Goal: Task Accomplishment & Management: Complete application form

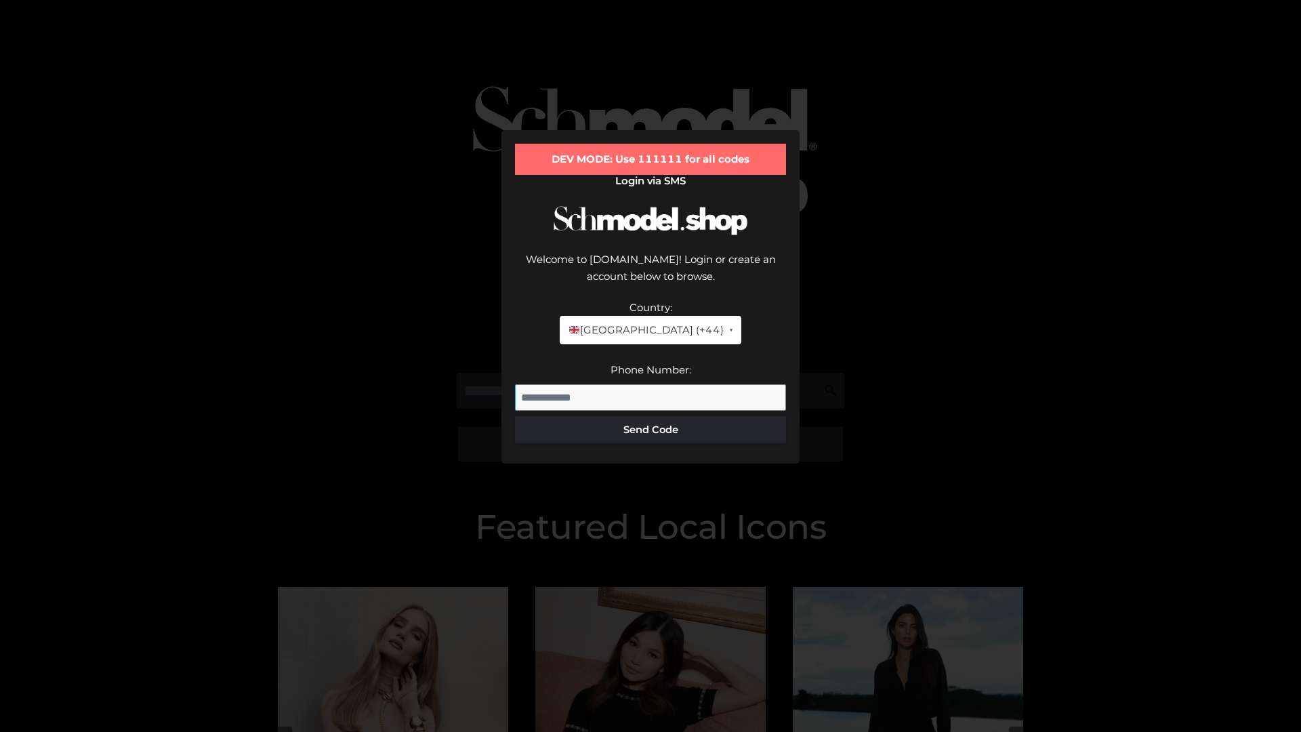
click at [651, 384] on input "Phone Number:" at bounding box center [650, 397] width 271 height 27
type input "**********"
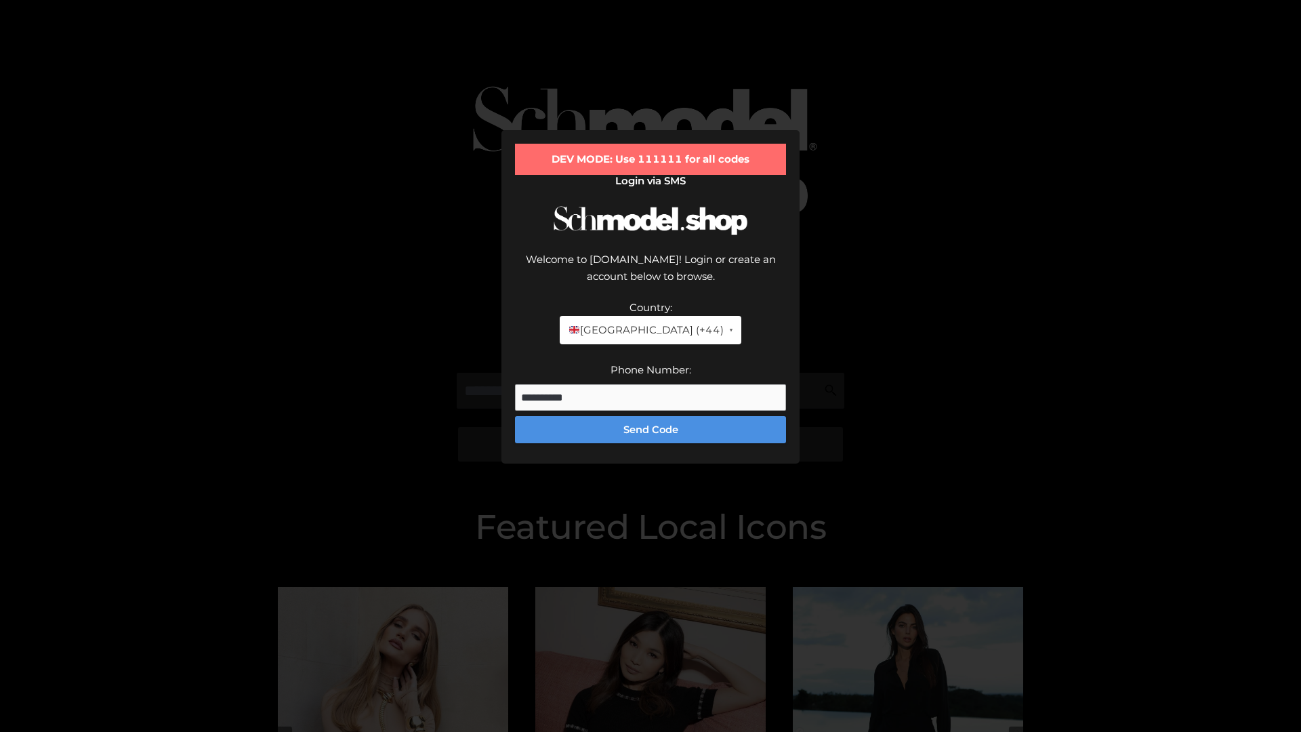
click at [651, 416] on button "Send Code" at bounding box center [650, 429] width 271 height 27
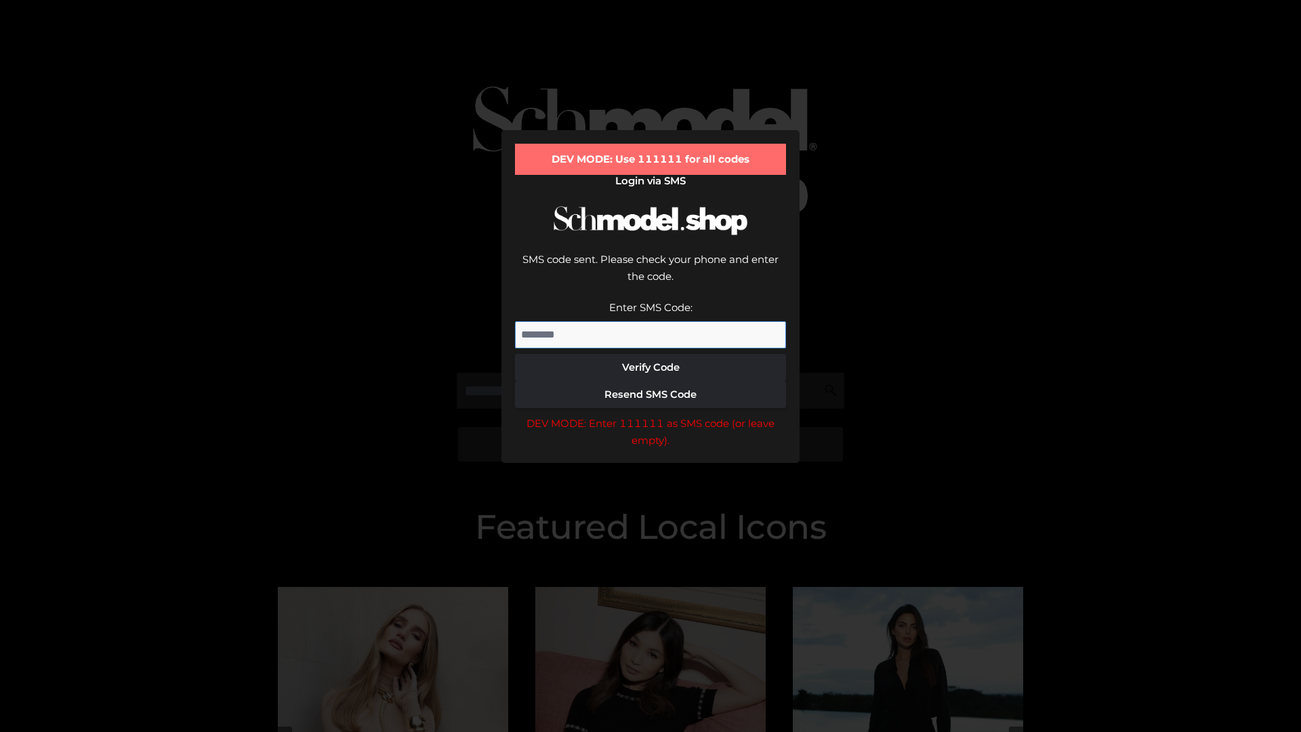
click at [651, 321] on input "Enter SMS Code:" at bounding box center [650, 334] width 271 height 27
type input "******"
click at [651, 354] on button "Verify Code" at bounding box center [650, 367] width 271 height 27
click at [651, 415] on div "DEV MODE: Enter 111111 as SMS code (or leave empty)." at bounding box center [650, 432] width 271 height 35
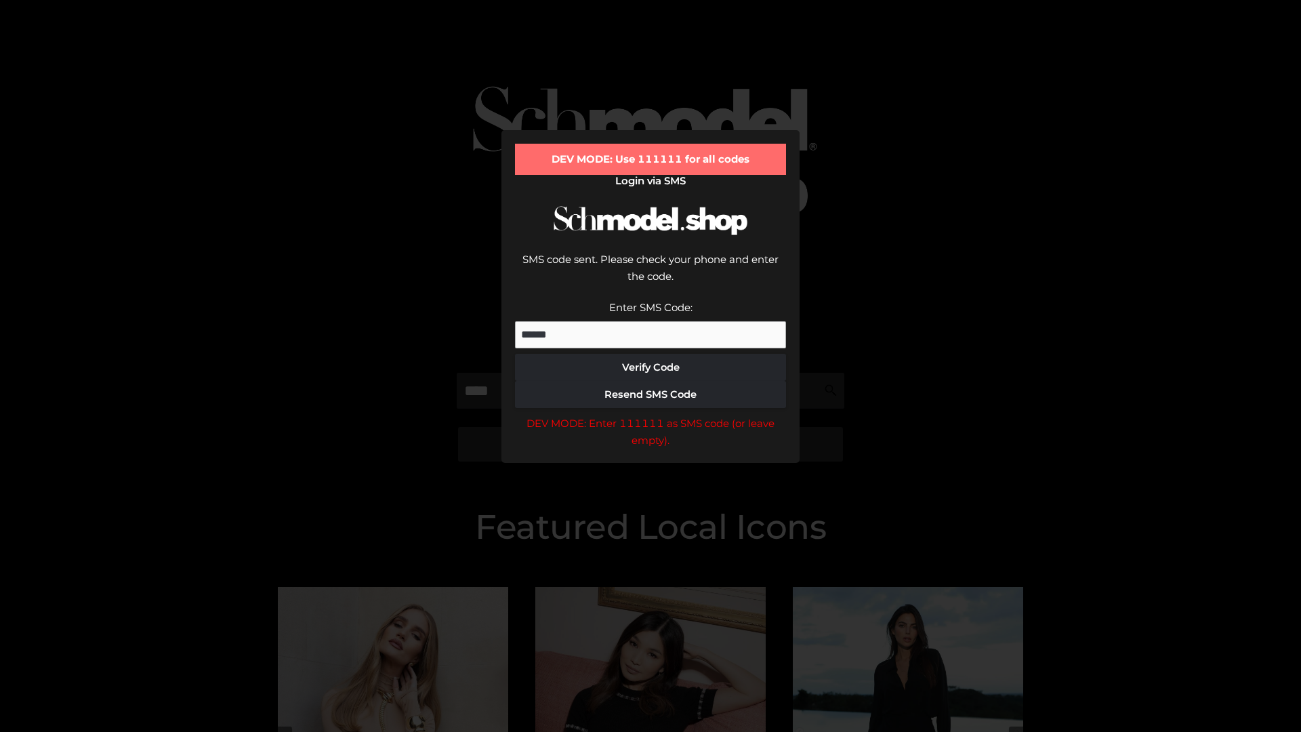
click at [651, 415] on div "DEV MODE: Enter 111111 as SMS code (or leave empty)." at bounding box center [650, 432] width 271 height 35
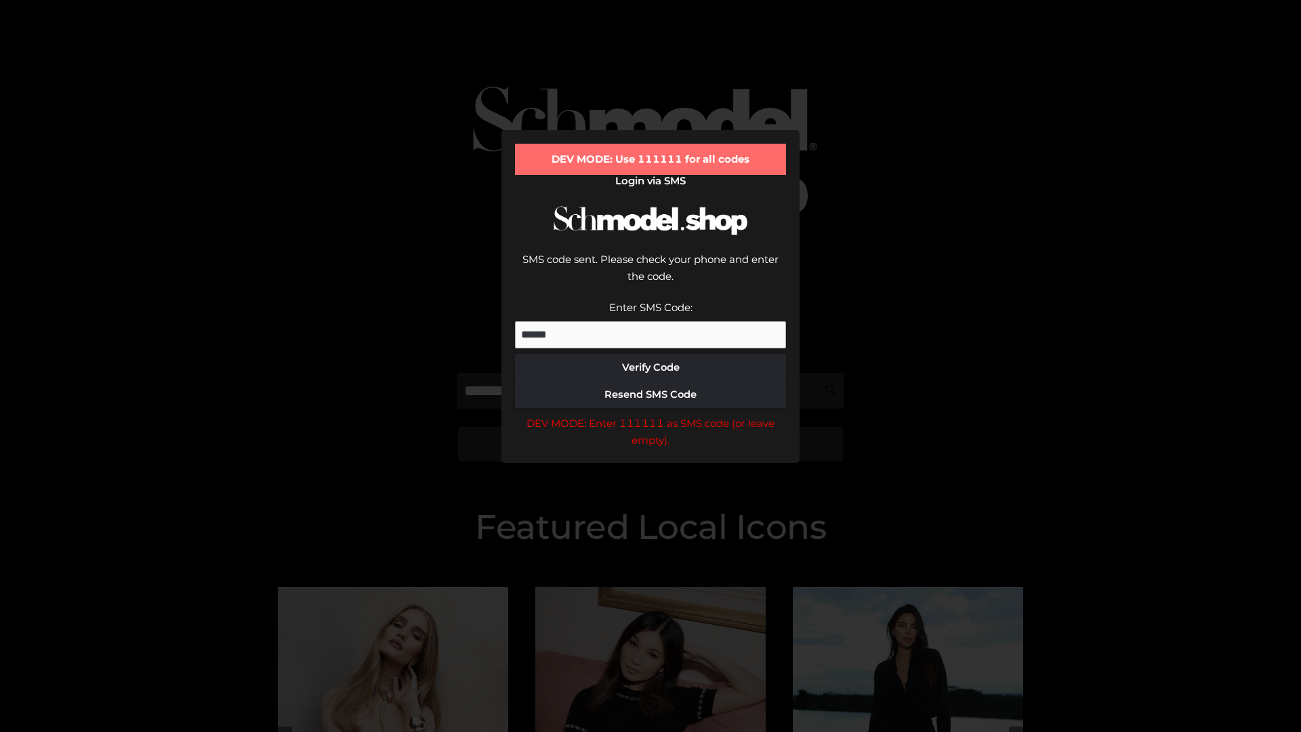
click at [651, 415] on div "DEV MODE: Enter 111111 as SMS code (or leave empty)." at bounding box center [650, 432] width 271 height 35
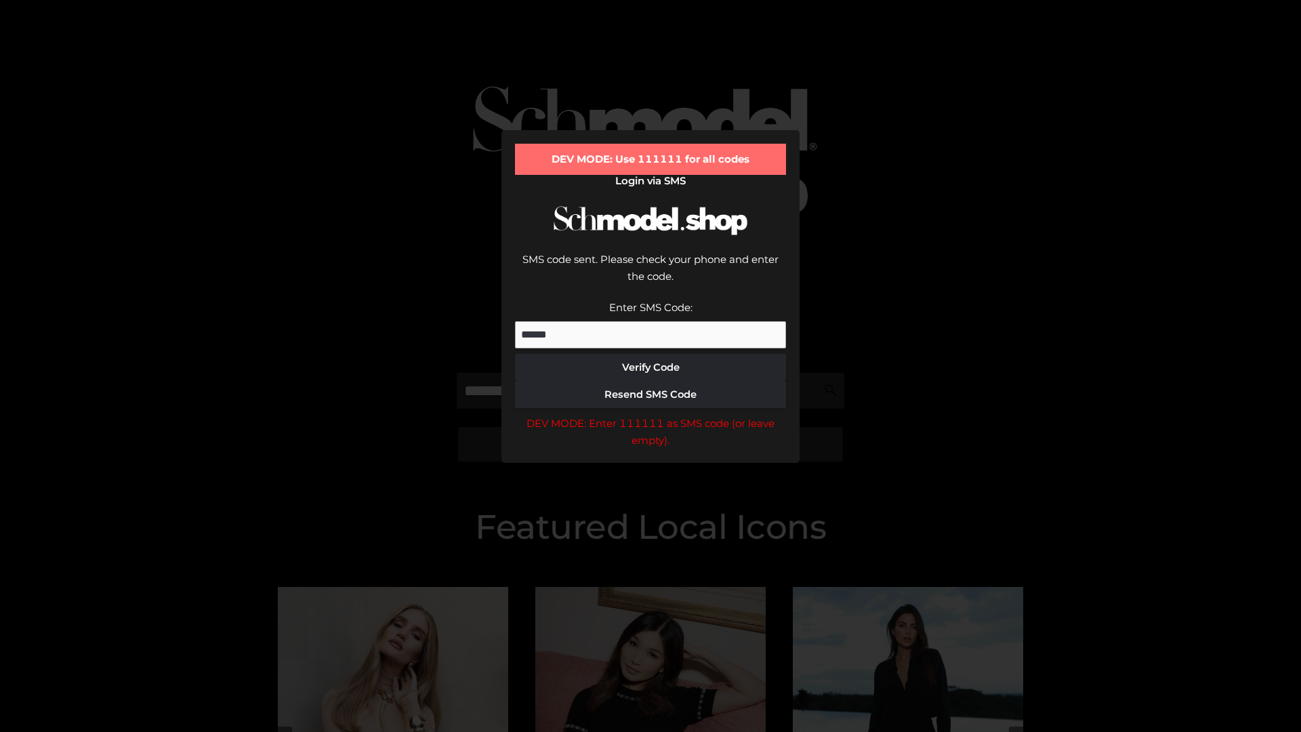
click at [651, 415] on div "DEV MODE: Enter 111111 as SMS code (or leave empty)." at bounding box center [650, 432] width 271 height 35
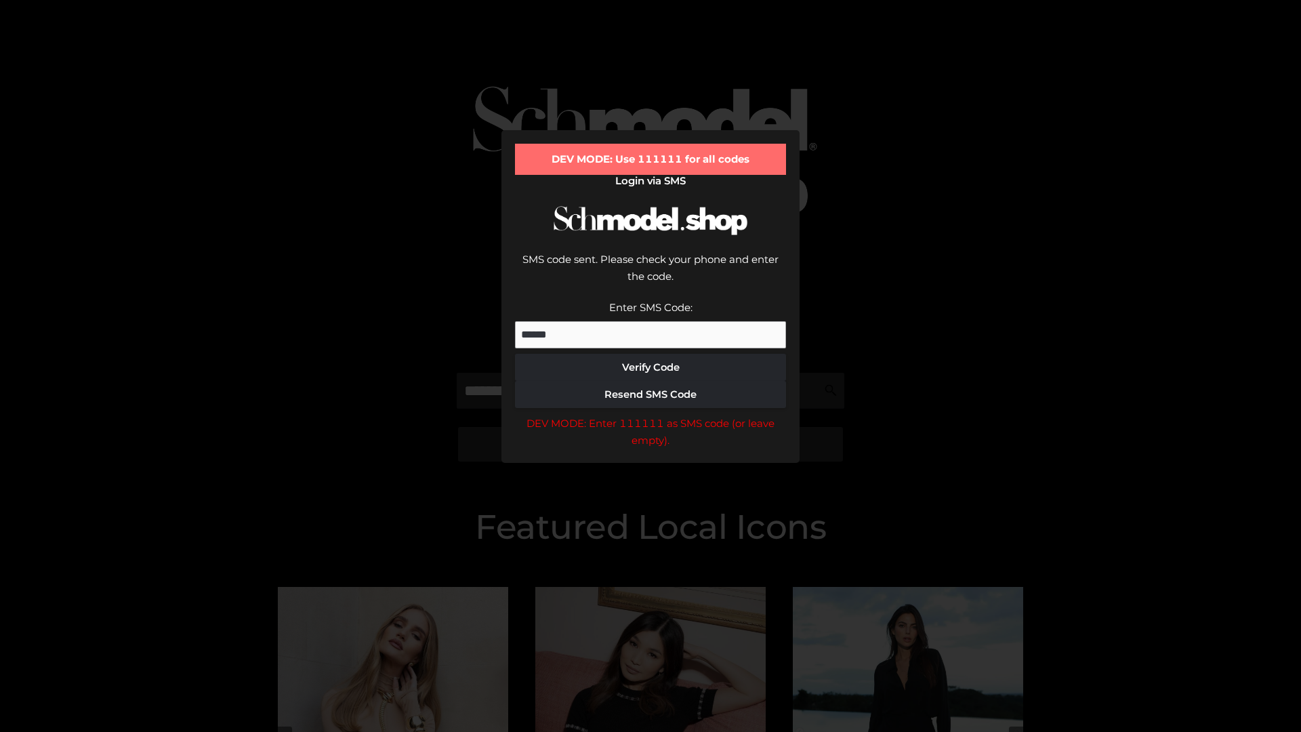
click at [651, 415] on div "DEV MODE: Enter 111111 as SMS code (or leave empty)." at bounding box center [650, 432] width 271 height 35
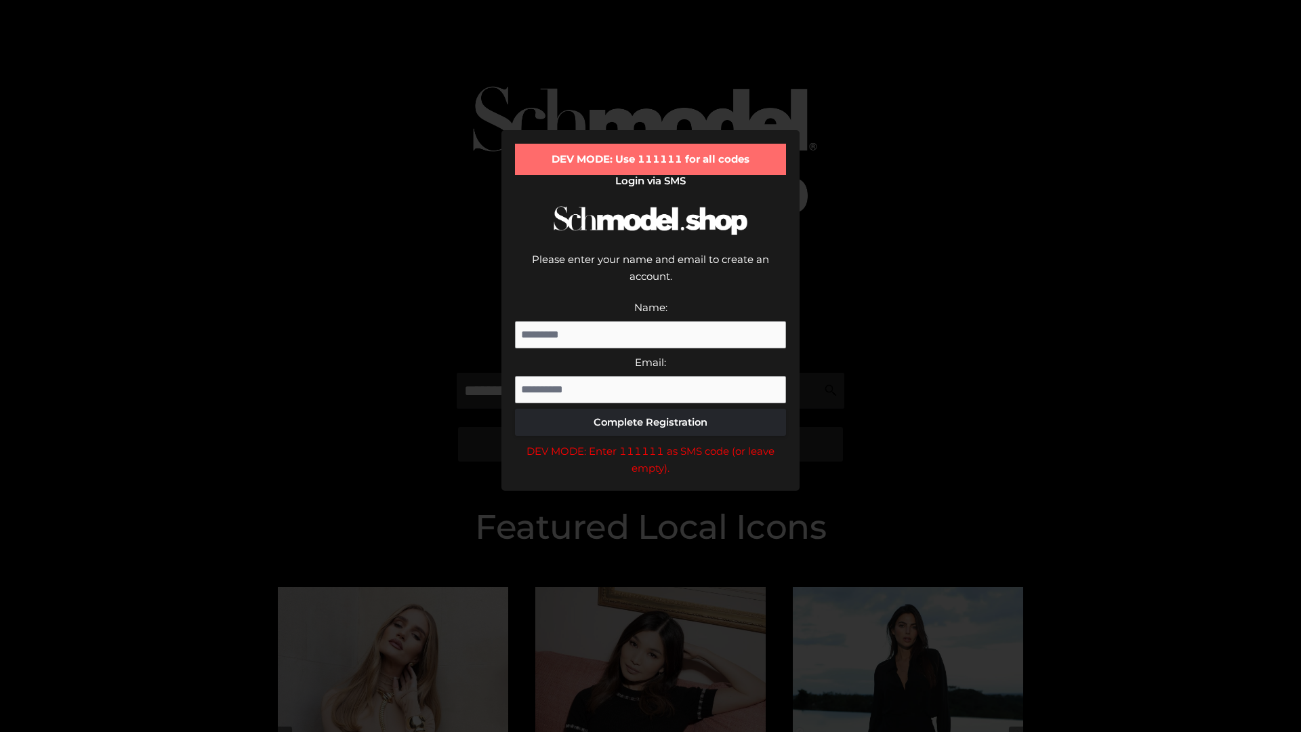
click at [651, 443] on div "DEV MODE: Enter 111111 as SMS code (or leave empty)." at bounding box center [650, 460] width 271 height 35
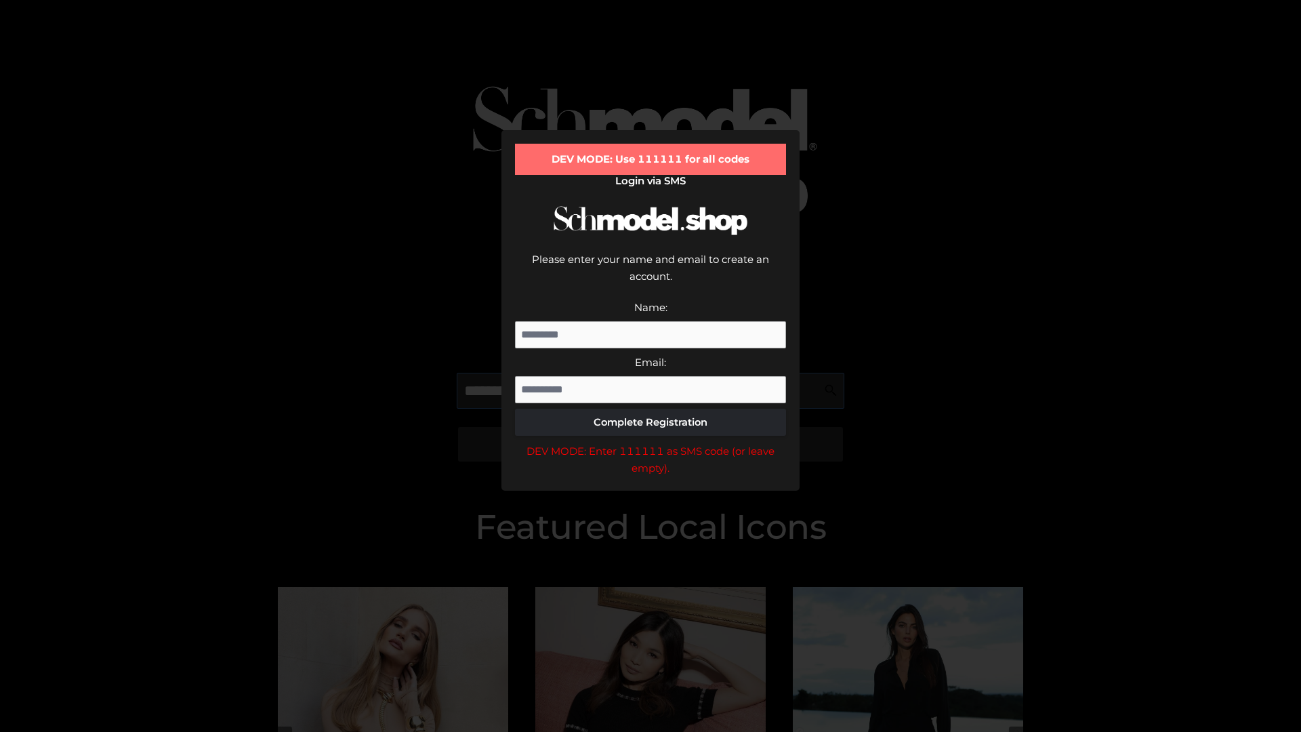
scroll to position [0, 34]
click at [651, 443] on div "DEV MODE: Enter 111111 as SMS code (or leave empty)." at bounding box center [650, 460] width 271 height 35
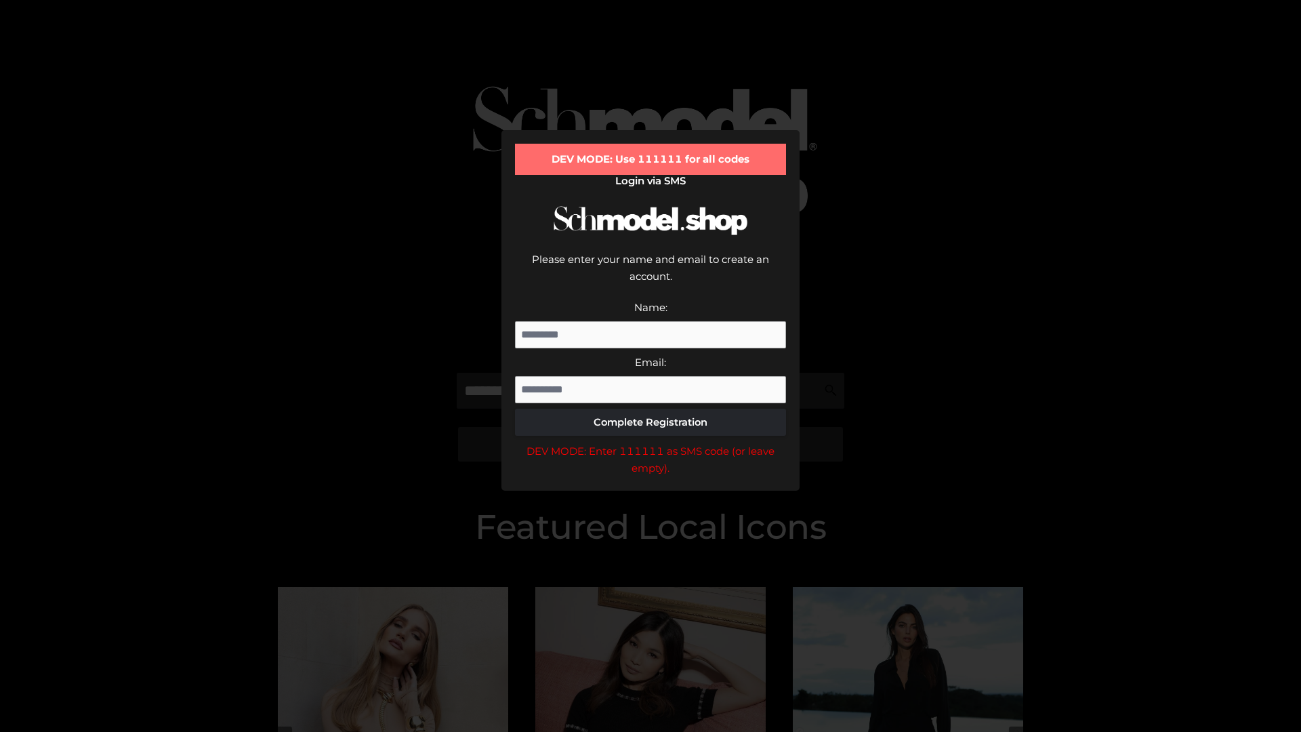
click at [651, 443] on div "DEV MODE: Enter 111111 as SMS code (or leave empty)." at bounding box center [650, 460] width 271 height 35
type input "**********"
